Goal: Use online tool/utility: Utilize a website feature to perform a specific function

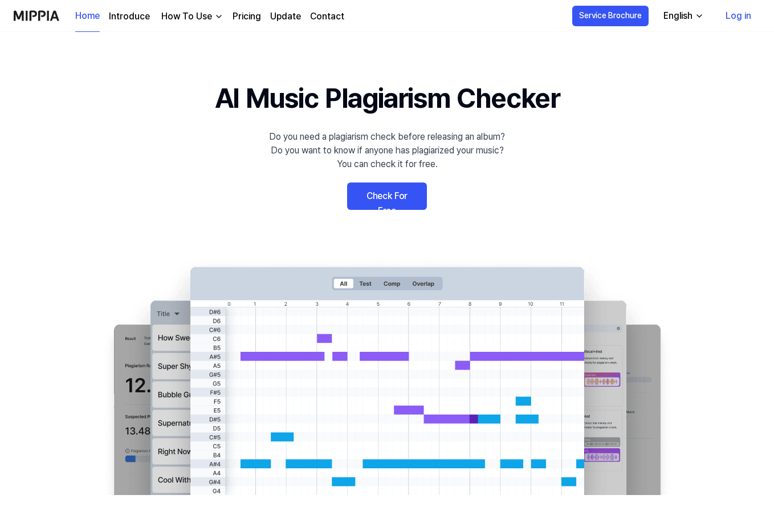
click at [398, 200] on link "Check For Free" at bounding box center [387, 195] width 80 height 27
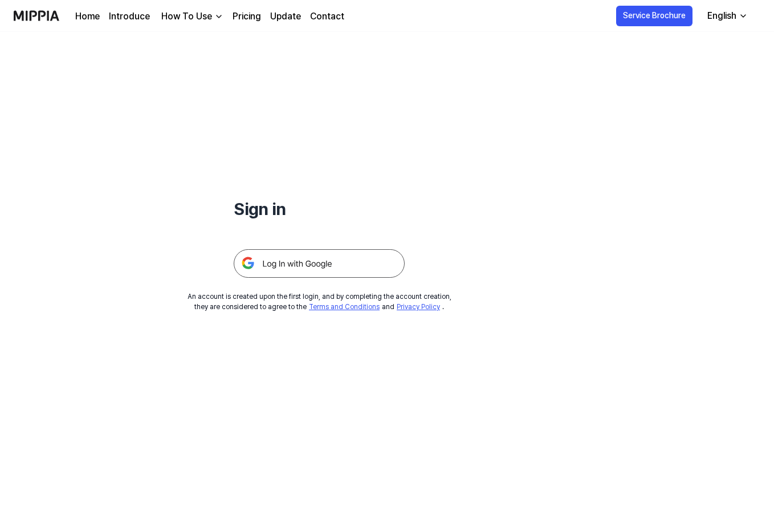
click at [348, 260] on img at bounding box center [319, 263] width 171 height 28
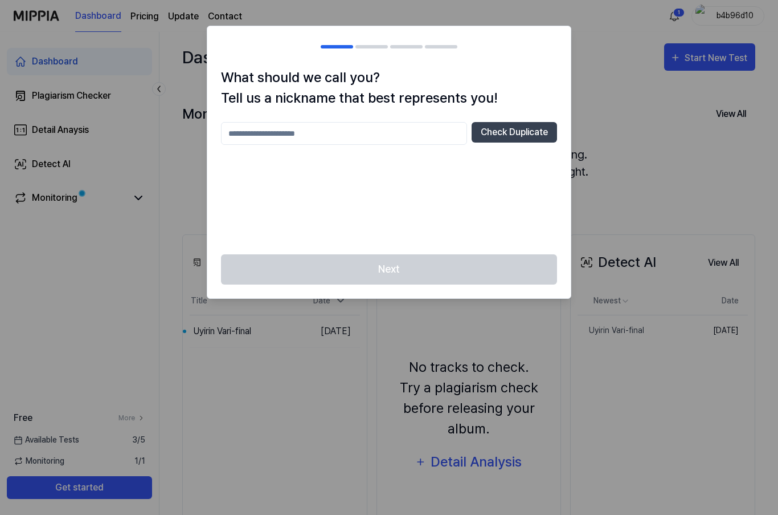
click at [613, 94] on div at bounding box center [389, 257] width 778 height 515
click at [387, 130] on input "text" at bounding box center [344, 133] width 246 height 23
click at [613, 107] on div at bounding box center [389, 257] width 778 height 515
click at [376, 133] on input "text" at bounding box center [344, 133] width 246 height 23
type input "*****"
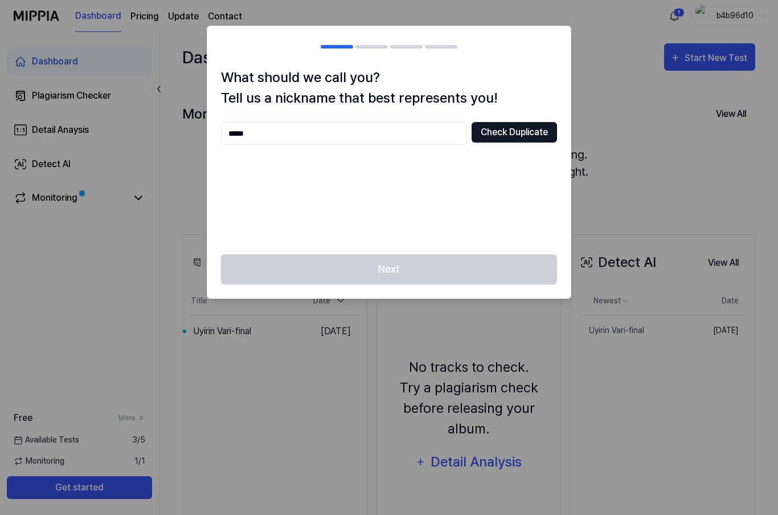
click at [536, 136] on button "Check Duplicate" at bounding box center [514, 132] width 85 height 21
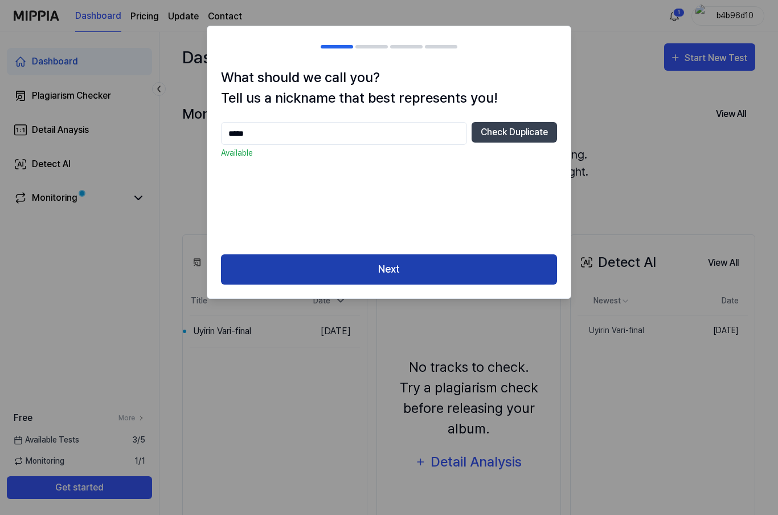
click at [450, 272] on button "Next" at bounding box center [389, 269] width 336 height 30
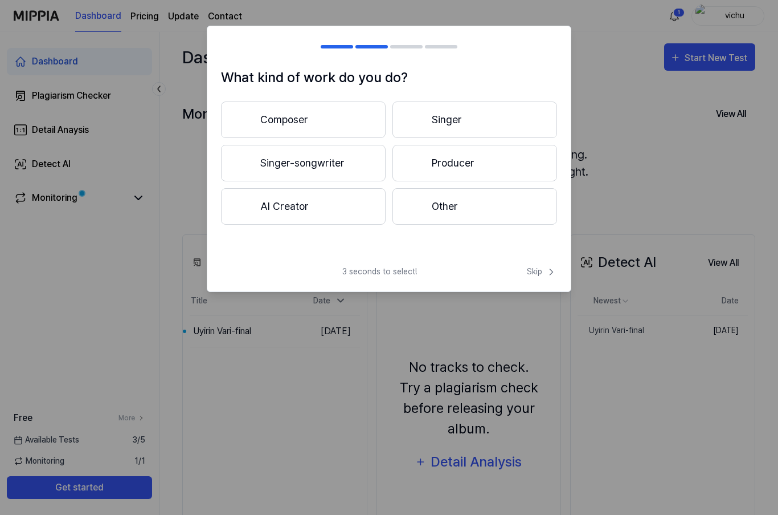
click at [332, 125] on button "Composer" at bounding box center [303, 119] width 165 height 36
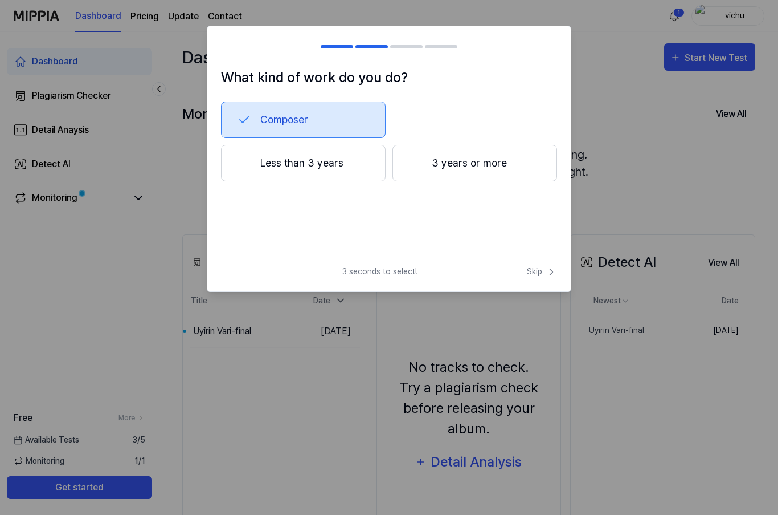
click at [537, 272] on span "Skip" at bounding box center [542, 272] width 30 height 12
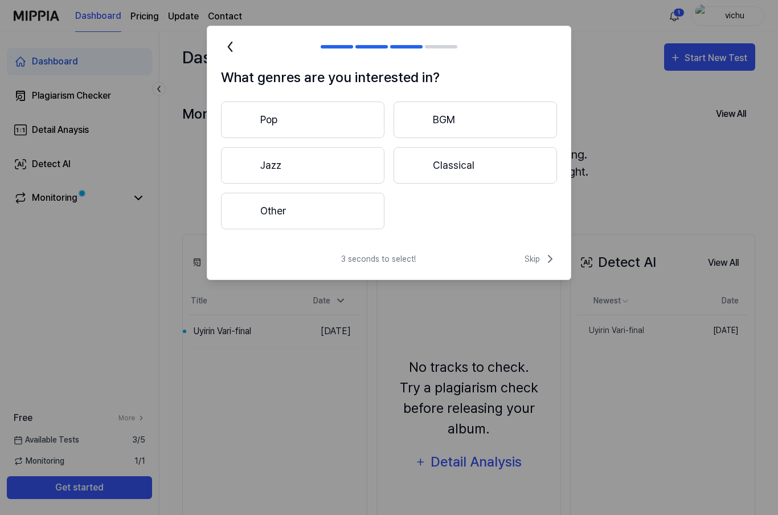
click at [332, 121] on button "Pop" at bounding box center [303, 119] width 164 height 36
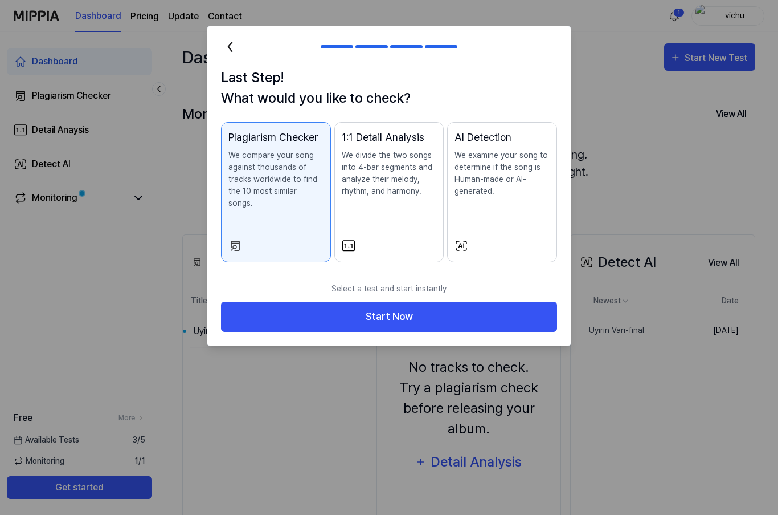
click at [478, 183] on p "We examine your song to determine if the song is Human-made or AI-generated." at bounding box center [502, 173] width 95 height 48
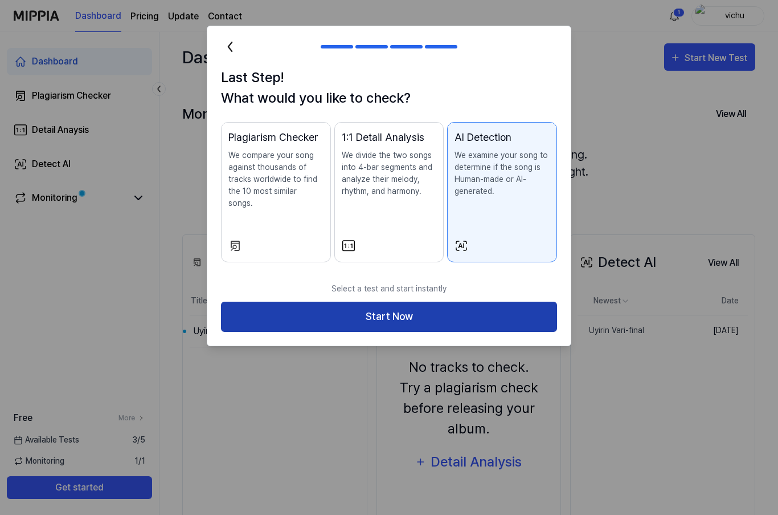
click at [448, 301] on button "Start Now" at bounding box center [389, 316] width 336 height 30
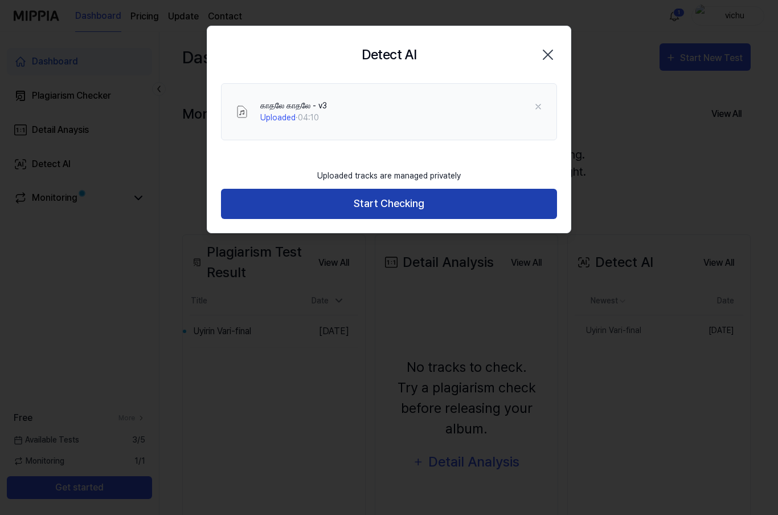
click at [444, 199] on button "Start Checking" at bounding box center [389, 204] width 336 height 30
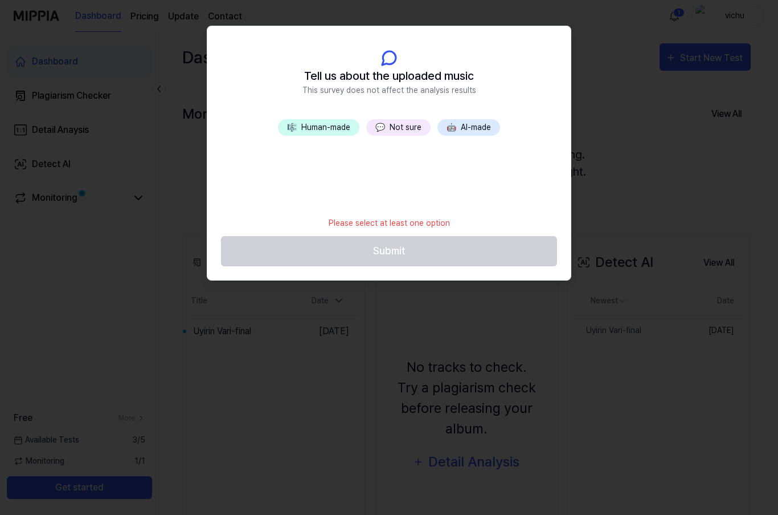
click at [406, 130] on button "💬 Not sure" at bounding box center [398, 127] width 64 height 17
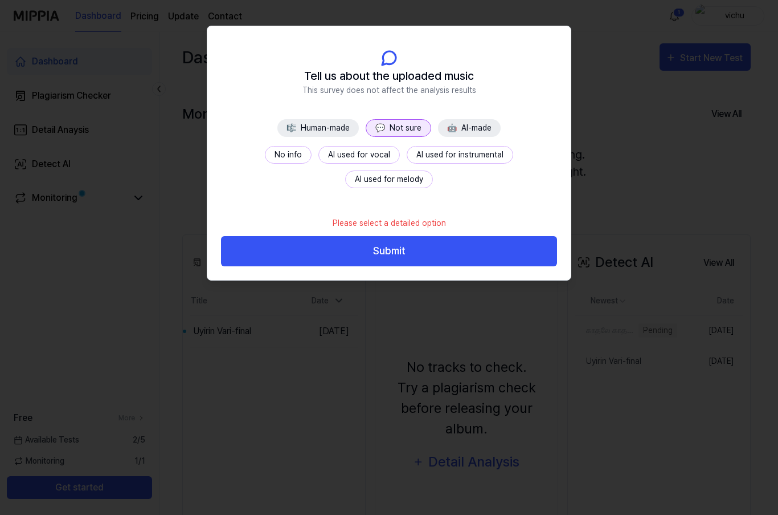
click at [407, 158] on button "AI used for instrumental" at bounding box center [460, 155] width 107 height 18
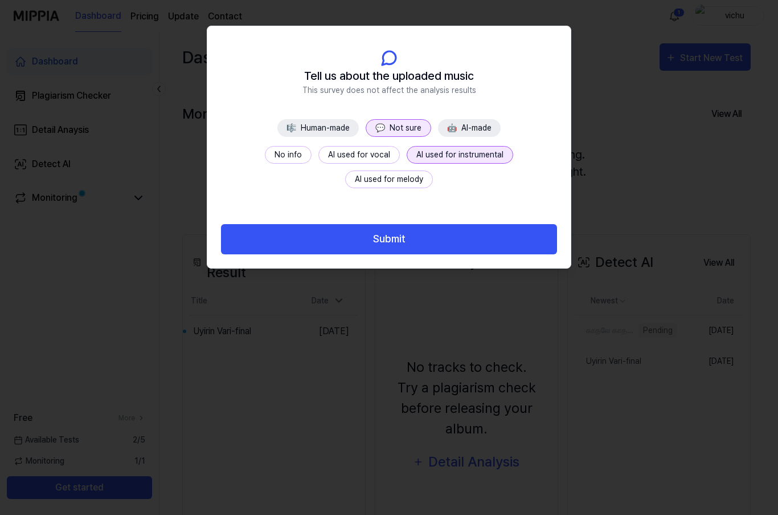
drag, startPoint x: 406, startPoint y: 232, endPoint x: 418, endPoint y: 178, distance: 55.9
click at [418, 178] on div "Tell us about the uploaded music This survey does not affect the analysis resul…" at bounding box center [389, 147] width 364 height 242
click at [346, 125] on button "🎼 Human-made" at bounding box center [318, 128] width 81 height 18
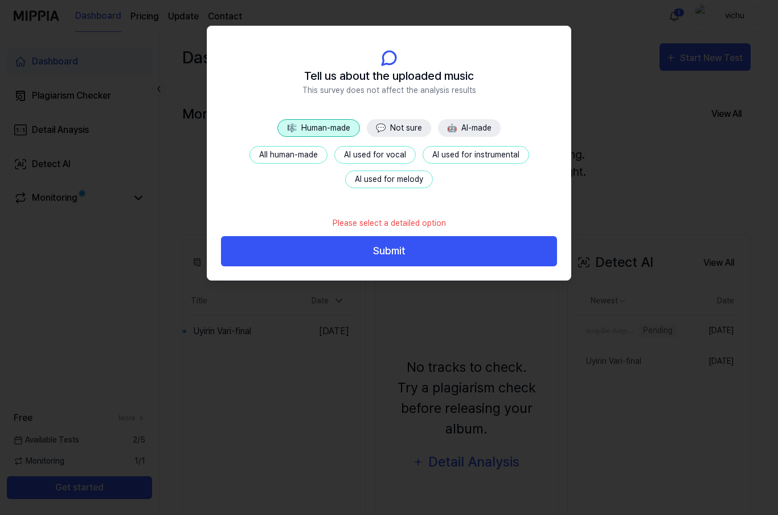
click at [313, 154] on button "All human-made" at bounding box center [289, 155] width 78 height 18
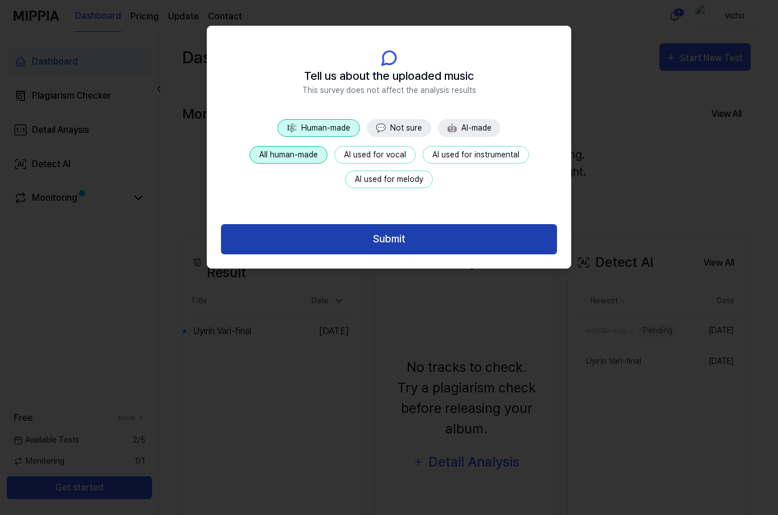
click at [364, 231] on button "Submit" at bounding box center [389, 239] width 336 height 30
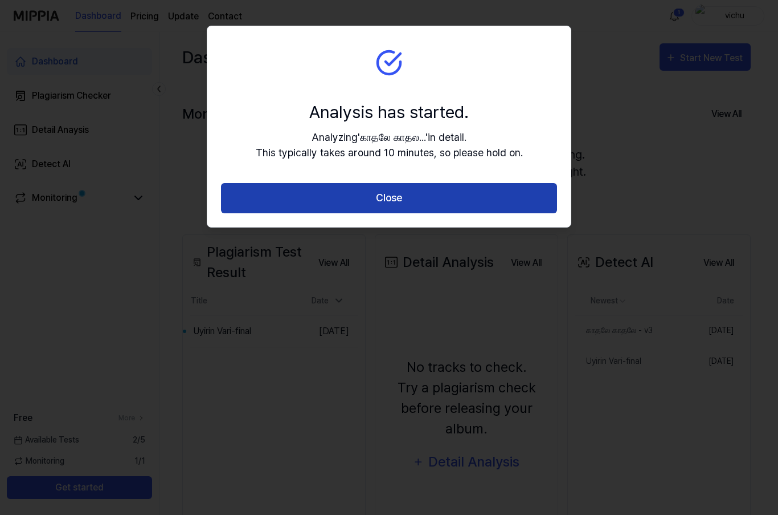
click at [431, 195] on button "Close" at bounding box center [389, 198] width 336 height 30
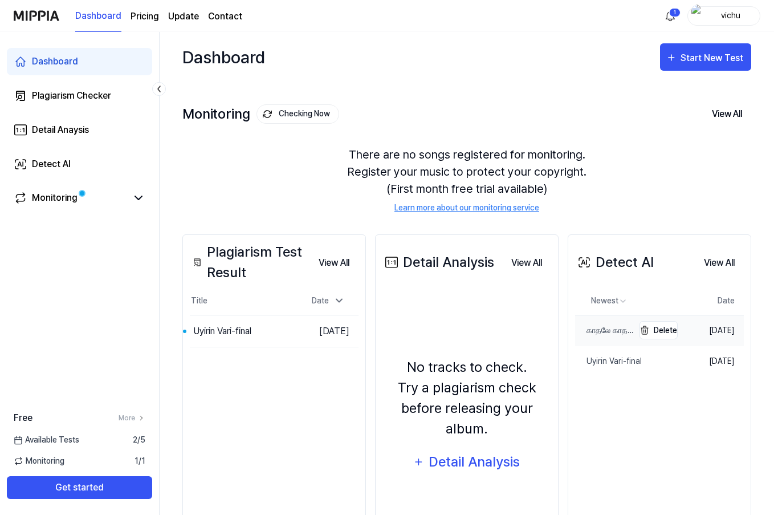
click at [597, 328] on div "காதலே காதலே - v3" at bounding box center [604, 330] width 59 height 12
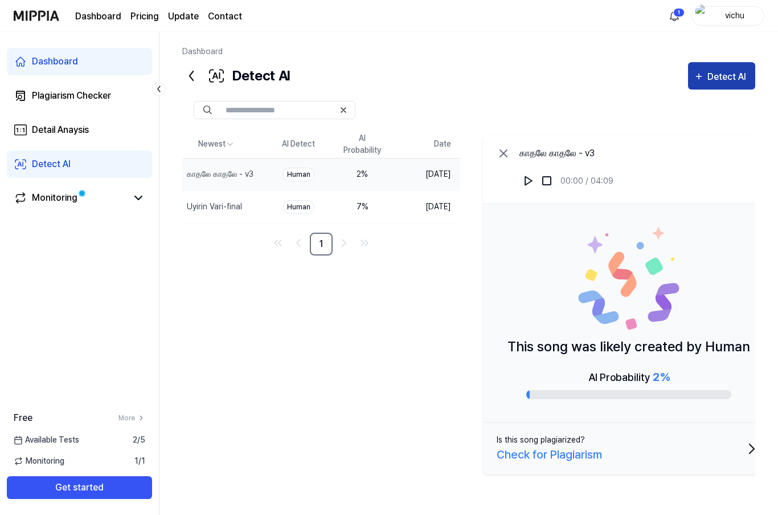
click at [719, 80] on div "Detect AI" at bounding box center [729, 77] width 42 height 15
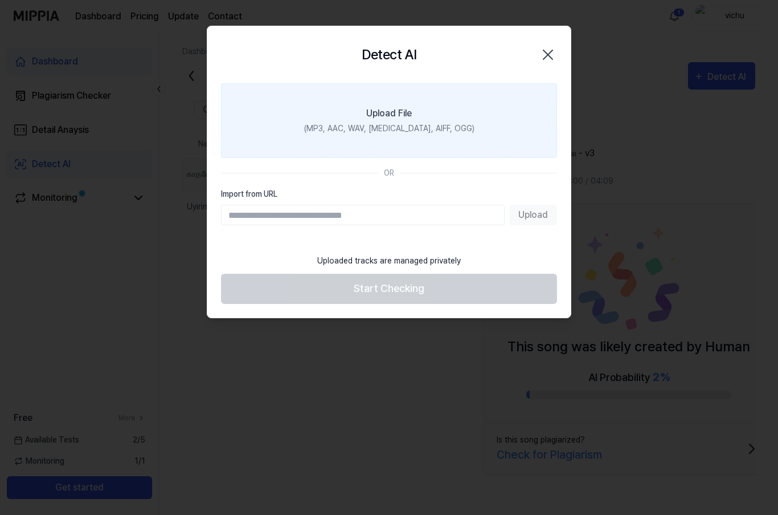
click at [424, 123] on div "(MP3, AAC, WAV, [MEDICAL_DATA], AIFF, OGG)" at bounding box center [389, 129] width 170 height 12
click at [0, 0] on input "Upload File (MP3, AAC, WAV, [MEDICAL_DATA], AIFF, OGG)" at bounding box center [0, 0] width 0 height 0
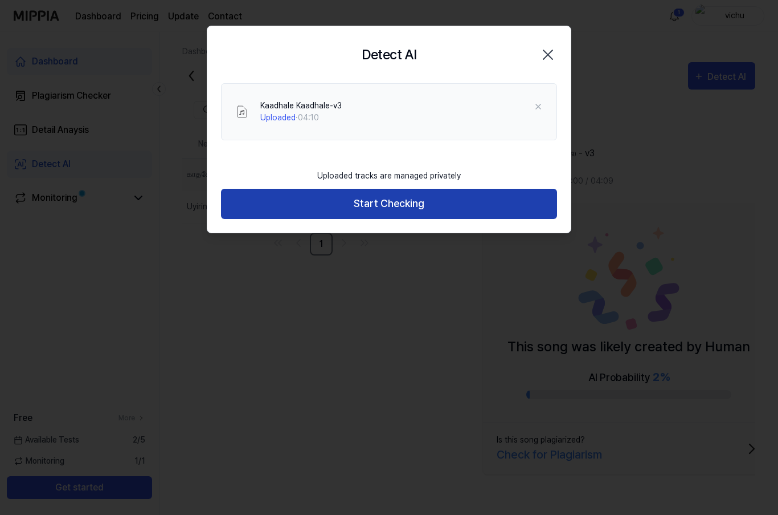
click at [433, 205] on button "Start Checking" at bounding box center [389, 204] width 336 height 30
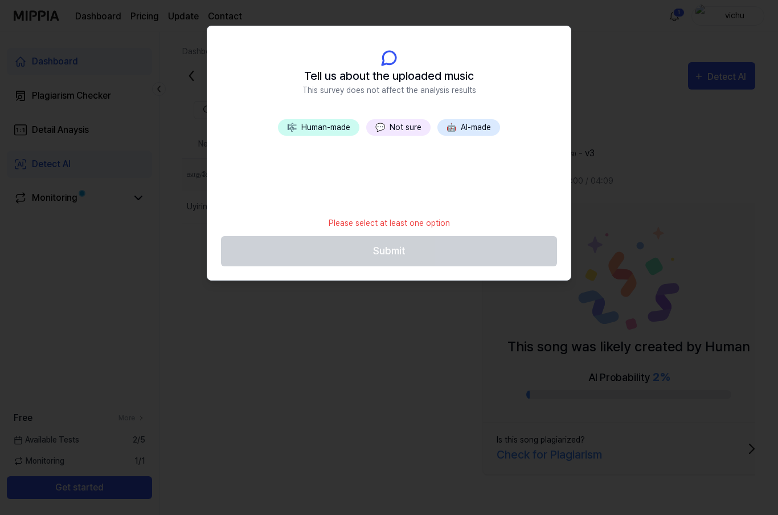
click at [385, 125] on span "💬" at bounding box center [381, 127] width 10 height 9
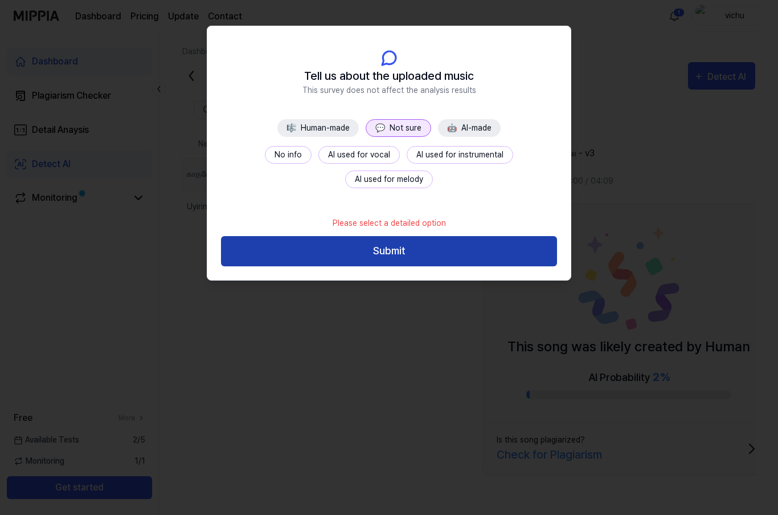
click at [392, 249] on button "Submit" at bounding box center [389, 251] width 336 height 30
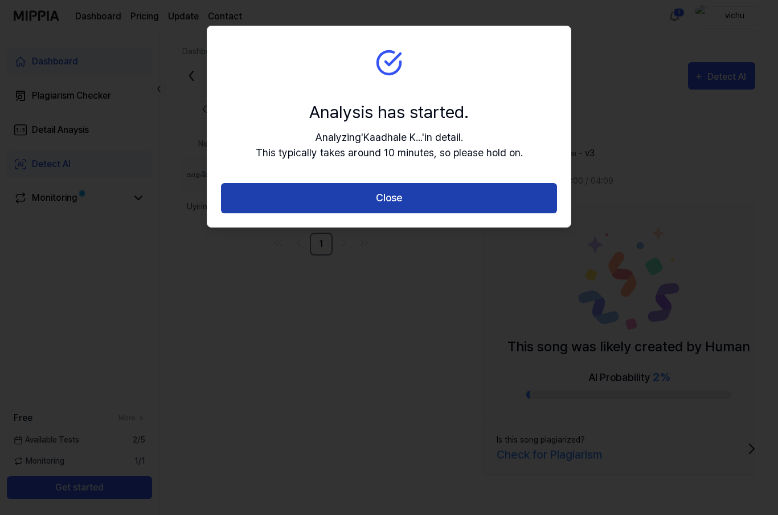
click at [387, 197] on button "Close" at bounding box center [389, 198] width 336 height 30
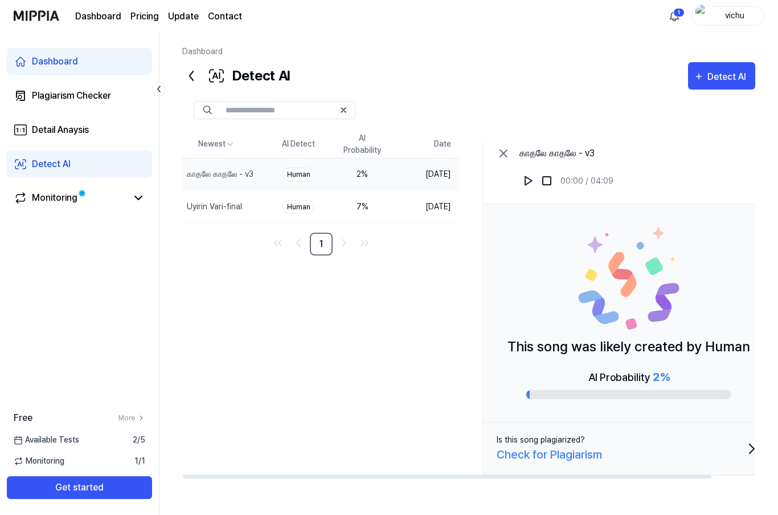
click at [507, 152] on icon at bounding box center [503, 153] width 7 height 7
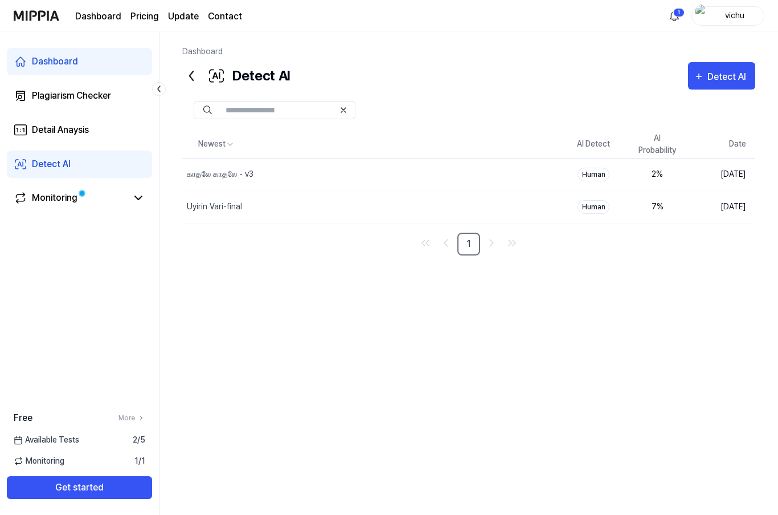
click at [469, 309] on div "Newest AI Detect AI Probability Date காதலே காதலே - v3 Delete Human 2 % [DATE] U…" at bounding box center [468, 297] width 573 height 334
click at [82, 197] on span at bounding box center [81, 193] width 9 height 9
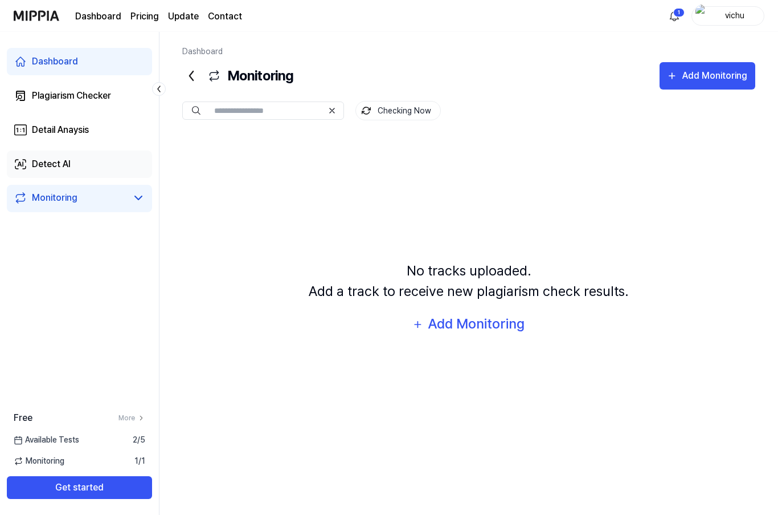
click at [70, 165] on div "Detect AI" at bounding box center [51, 164] width 39 height 14
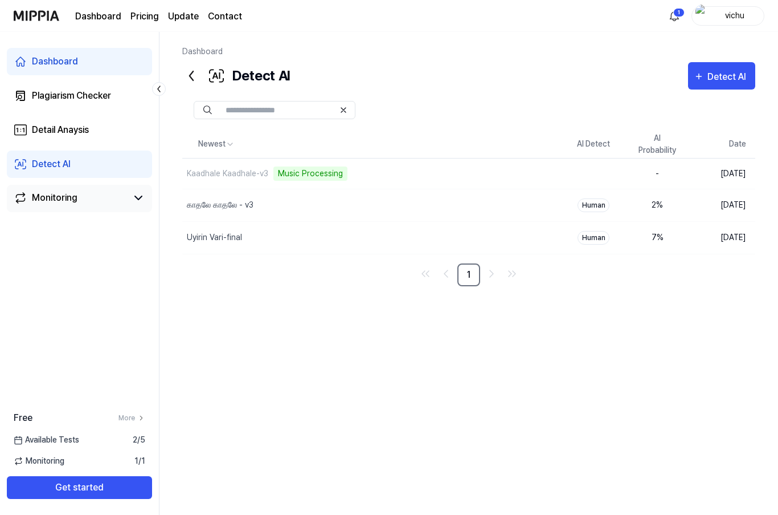
click at [389, 324] on div "Newest AI Detect AI Probability Date Kaadhale Kaadhale-v3 Music Processing Dele…" at bounding box center [468, 297] width 573 height 334
click at [468, 74] on div "Detect AI Detect AI" at bounding box center [468, 75] width 573 height 27
